Goal: Information Seeking & Learning: Learn about a topic

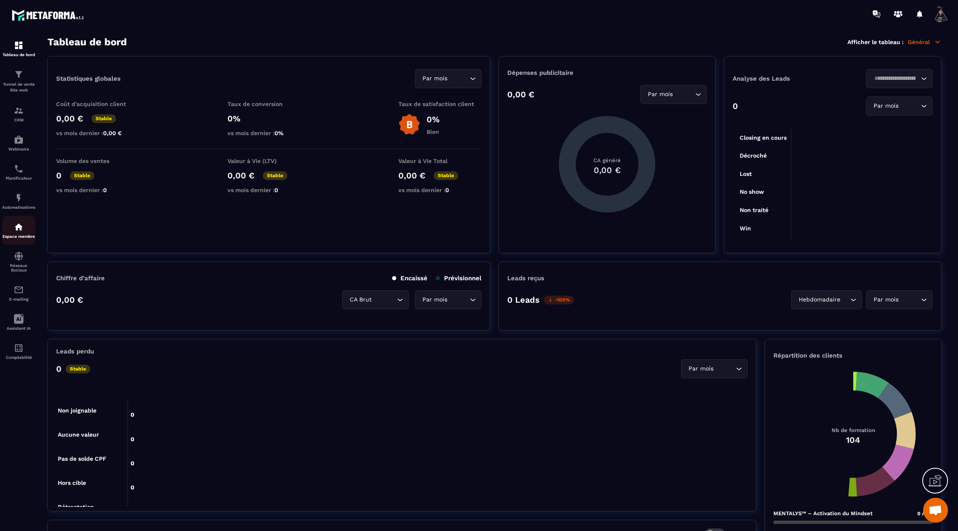
click at [17, 239] on p "Espace membre" at bounding box center [18, 236] width 33 height 5
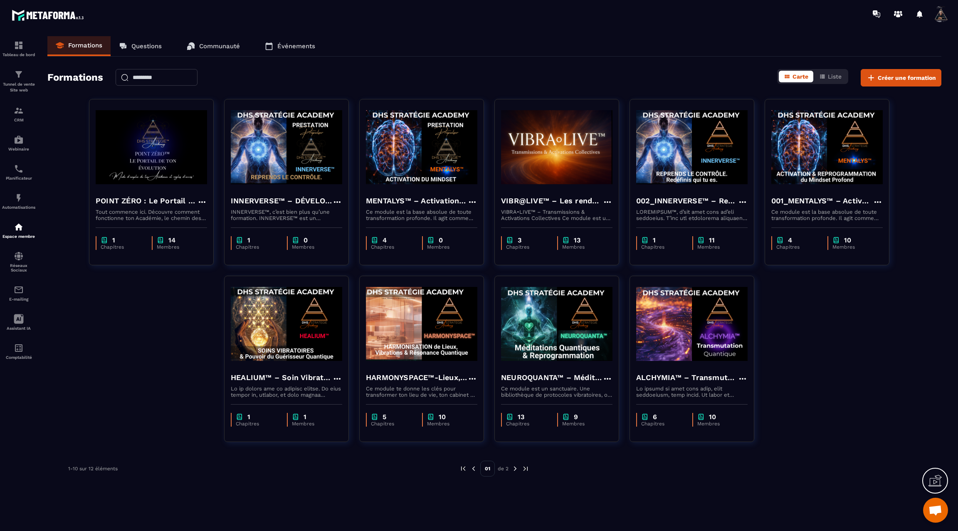
click at [516, 469] on img at bounding box center [514, 468] width 7 height 7
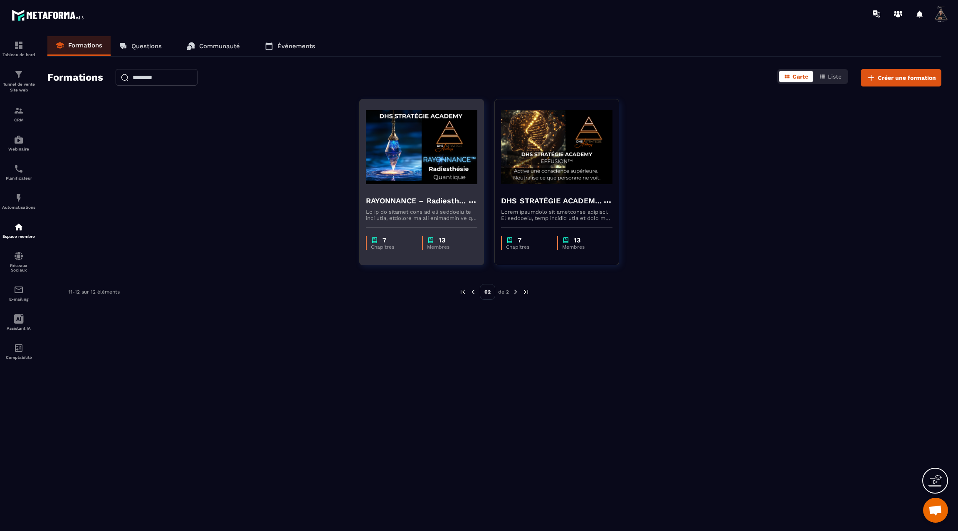
click at [459, 176] on img at bounding box center [421, 147] width 111 height 83
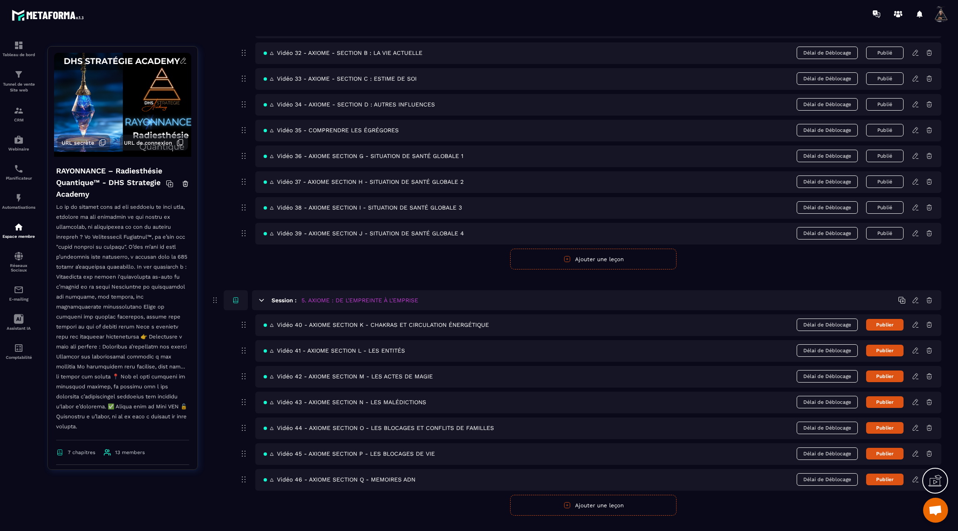
scroll to position [1057, 0]
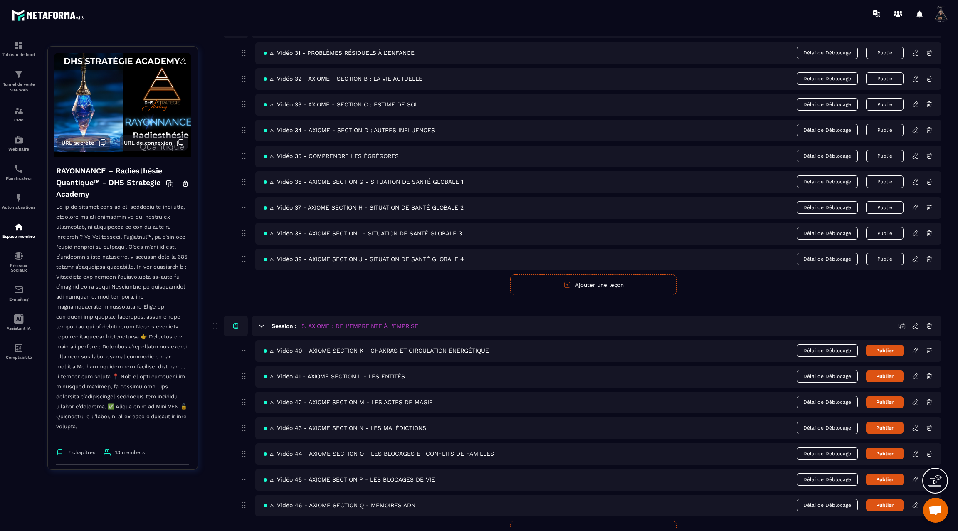
click at [919, 255] on link at bounding box center [919, 258] width 14 height 7
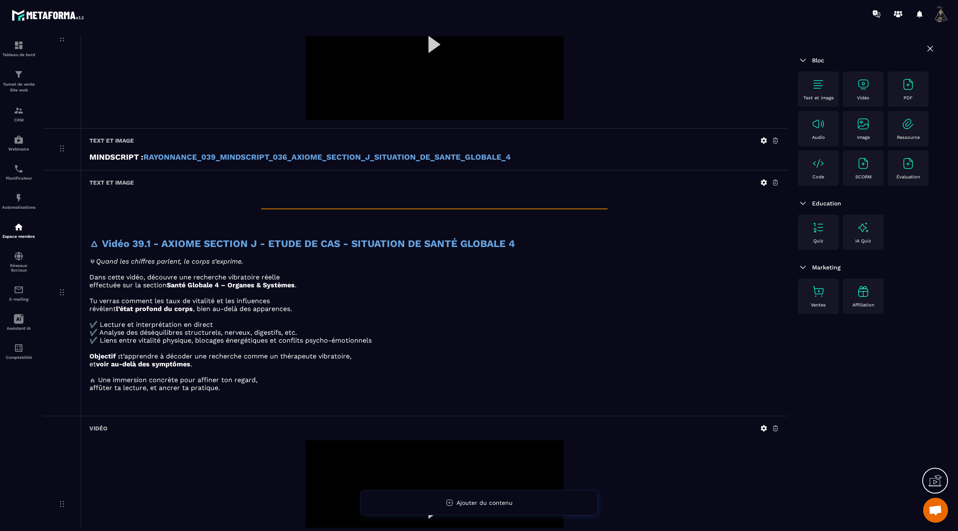
scroll to position [468, 0]
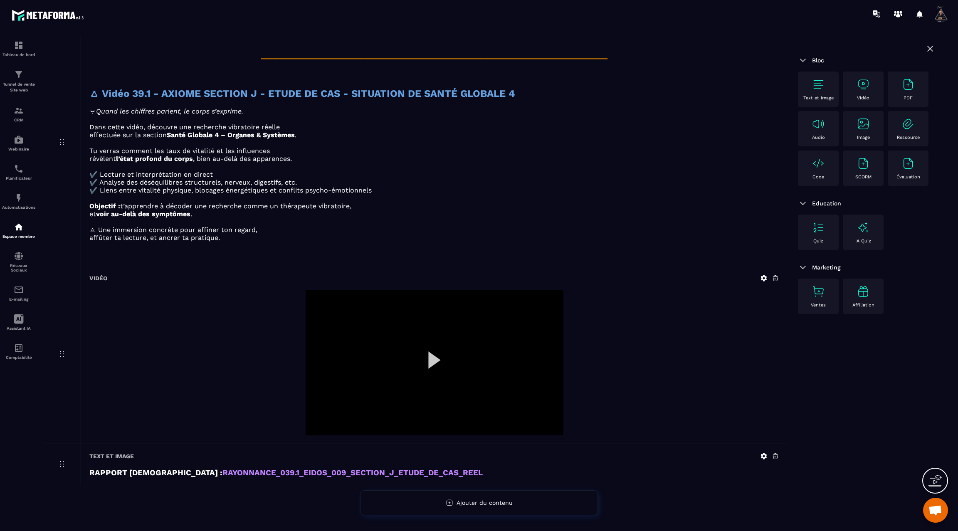
click at [432, 361] on div at bounding box center [435, 362] width 258 height 145
